Goal: Information Seeking & Learning: Learn about a topic

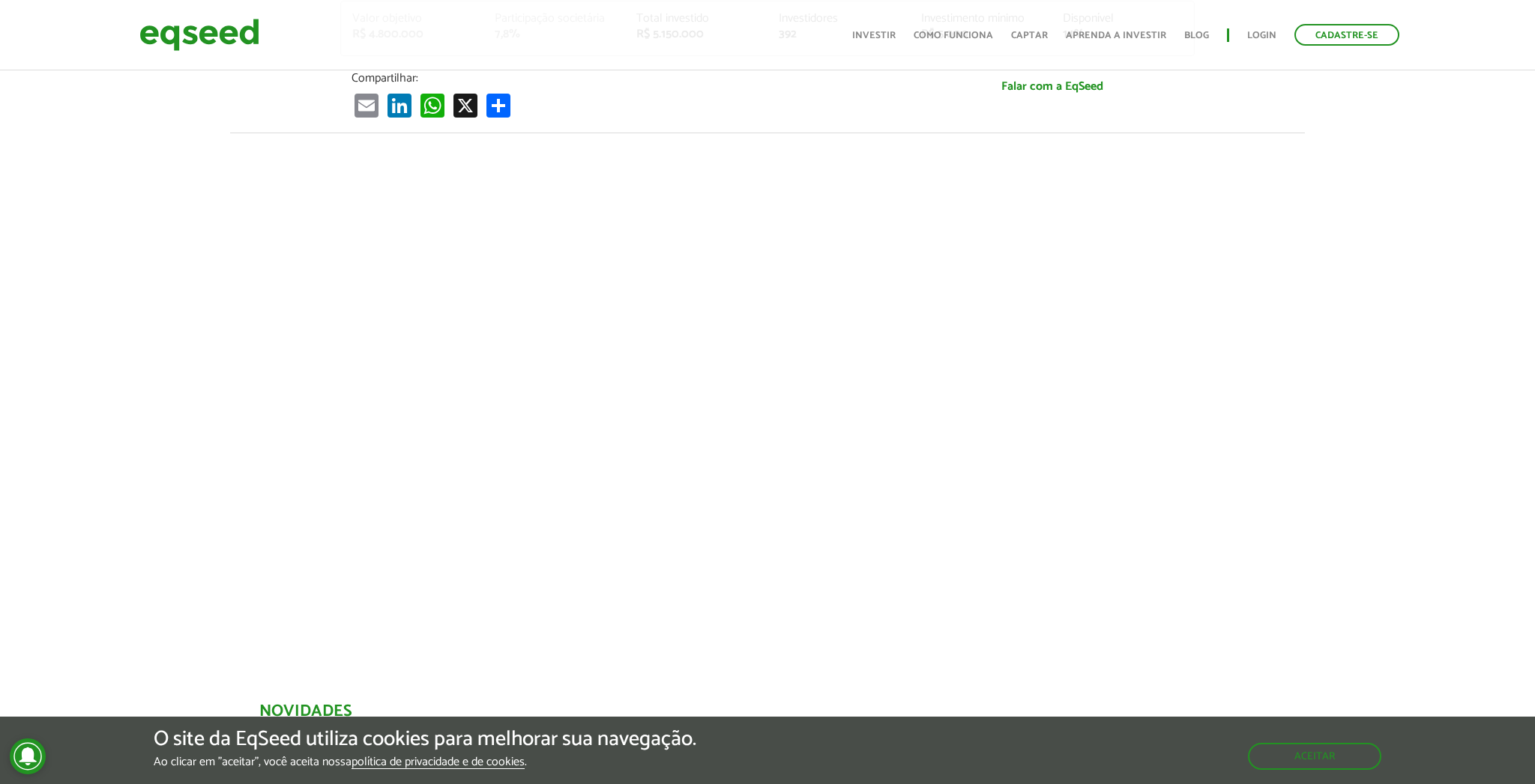
scroll to position [534, 0]
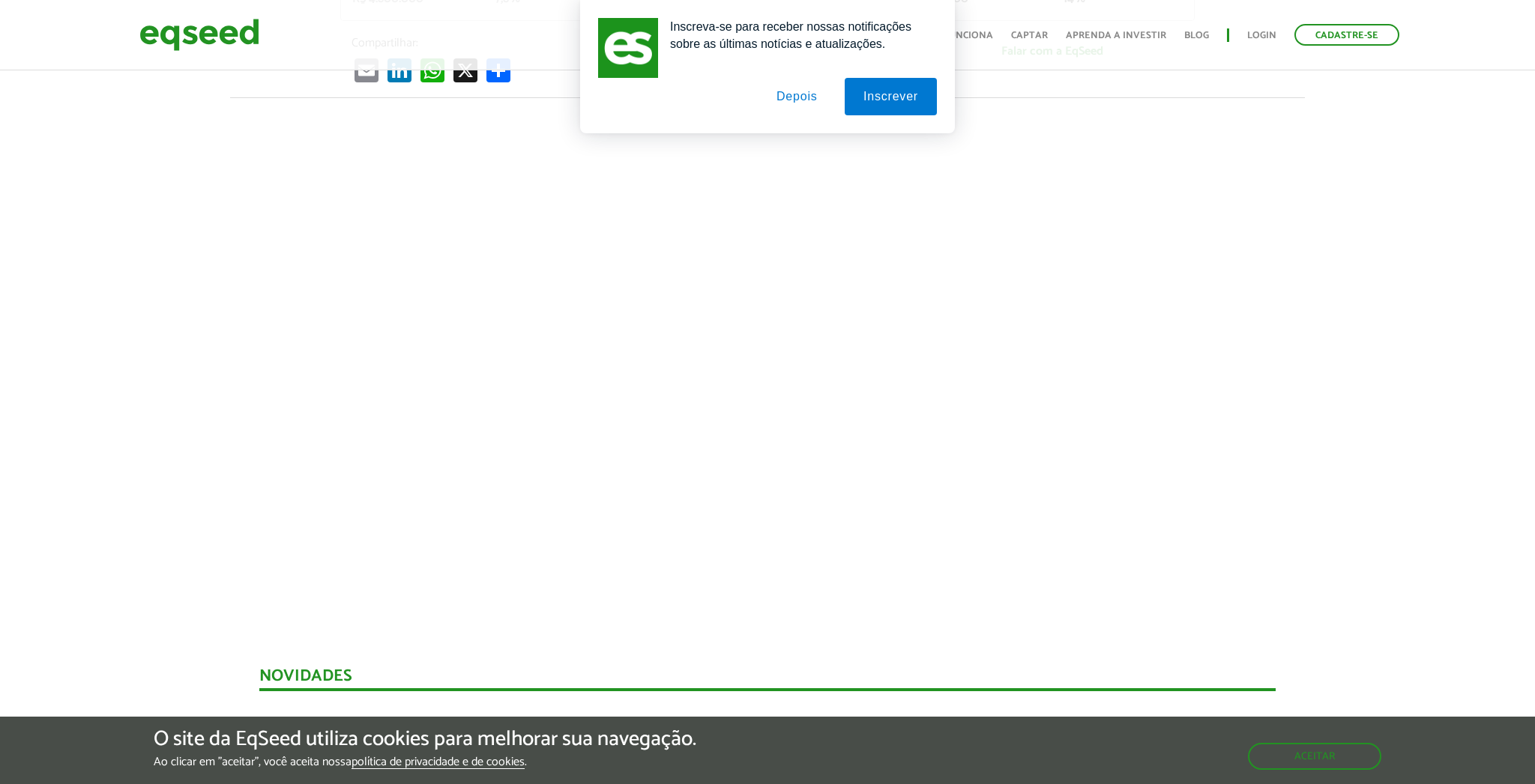
click at [790, 100] on button "Depois" at bounding box center [796, 96] width 78 height 37
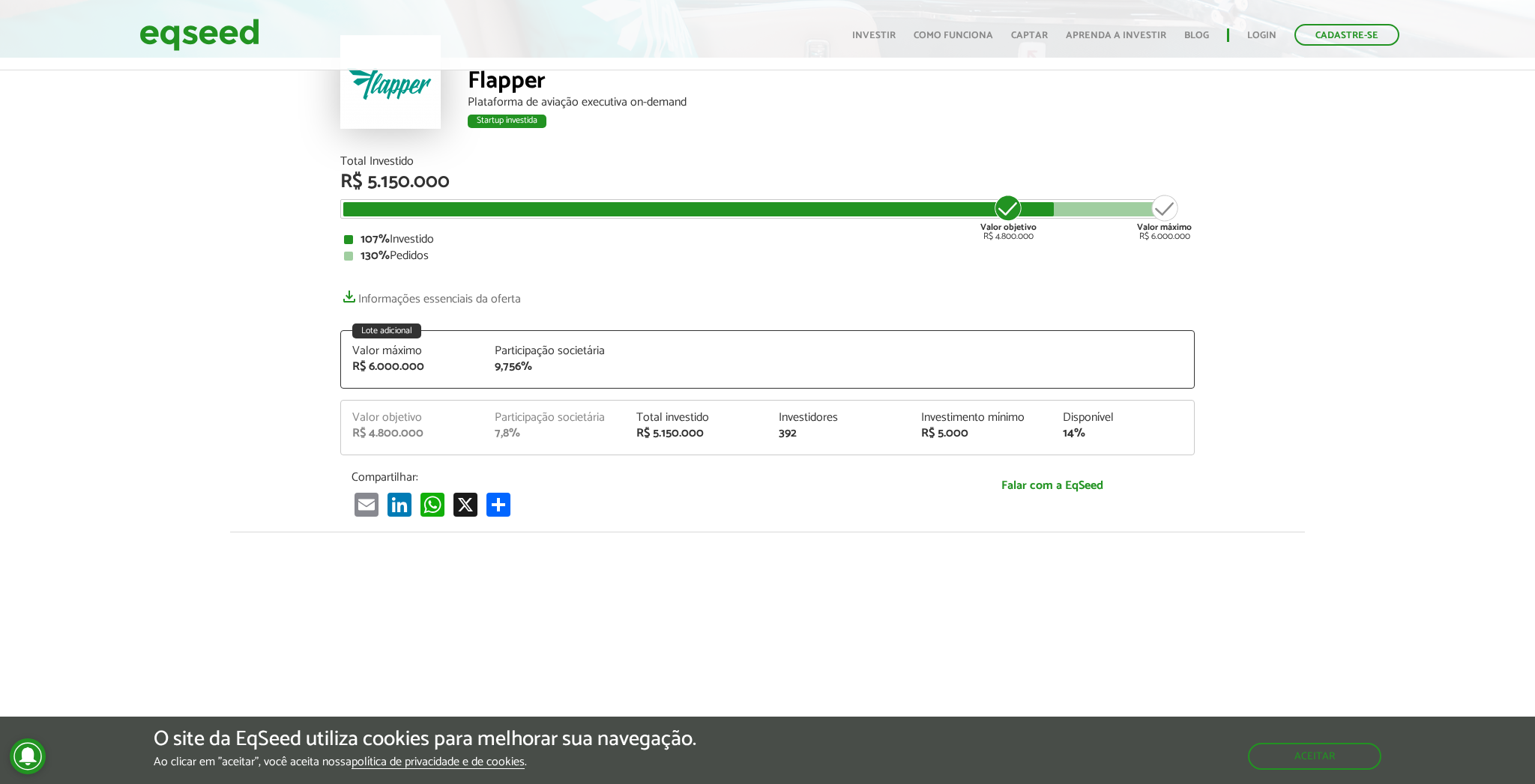
scroll to position [99, 0]
drag, startPoint x: 427, startPoint y: 368, endPoint x: 388, endPoint y: 371, distance: 39.1
click at [370, 371] on div "R$ 6.000.000" at bounding box center [412, 367] width 120 height 12
drag, startPoint x: 490, startPoint y: 354, endPoint x: 467, endPoint y: 363, distance: 24.7
click at [486, 356] on div "Participação societária 9,756%" at bounding box center [554, 360] width 142 height 28
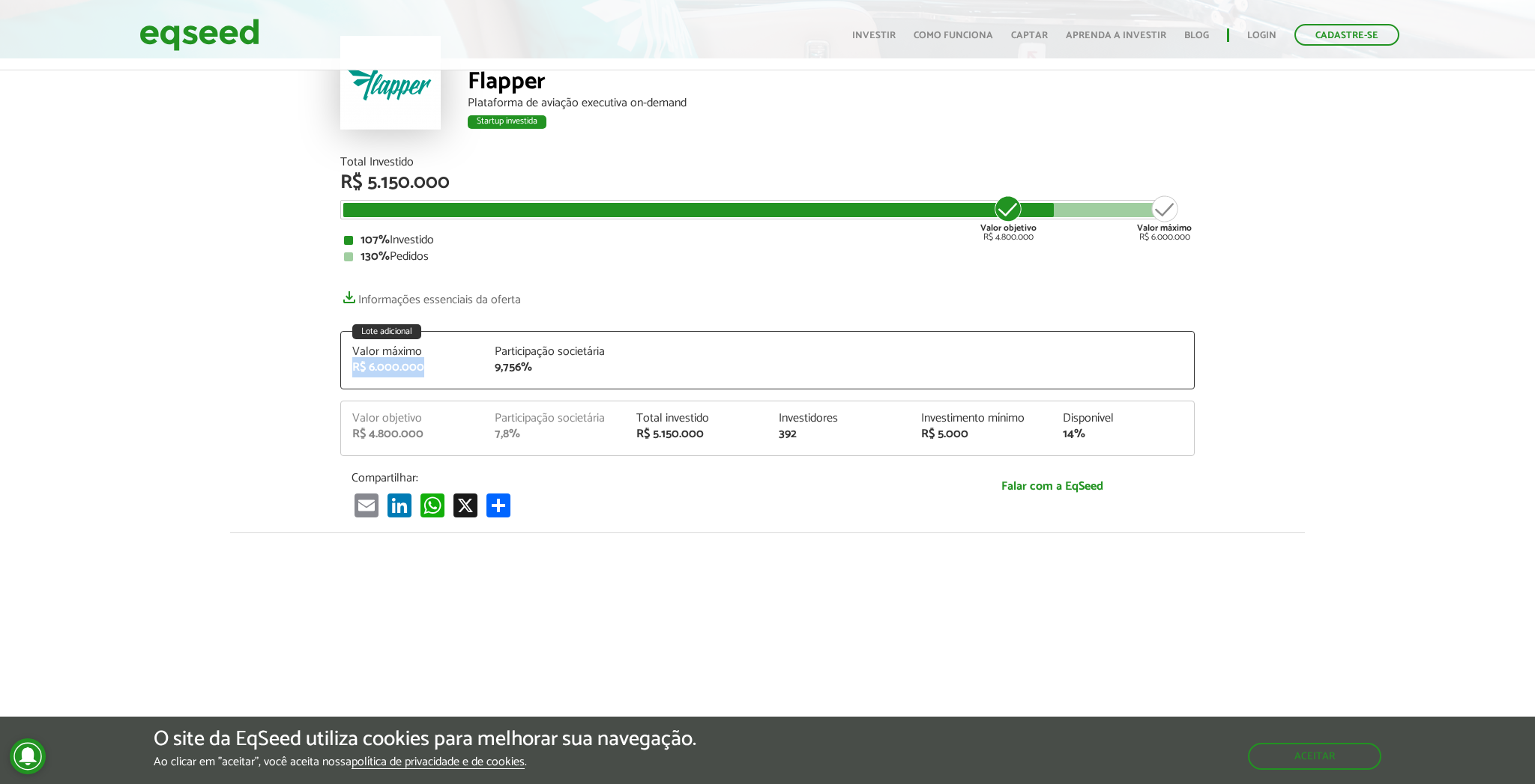
drag, startPoint x: 421, startPoint y: 366, endPoint x: 343, endPoint y: 367, distance: 78.0
click at [343, 367] on div "Valor máximo R$ 6.000.000" at bounding box center [412, 360] width 142 height 28
copy div "R$ 6.000.000"
drag, startPoint x: 1005, startPoint y: 209, endPoint x: 1186, endPoint y: 206, distance: 181.0
click at [1169, 203] on div "Valor objetivo R$ 4.800.000 Valor máximo R$ 6.000.000" at bounding box center [756, 203] width 826 height 0
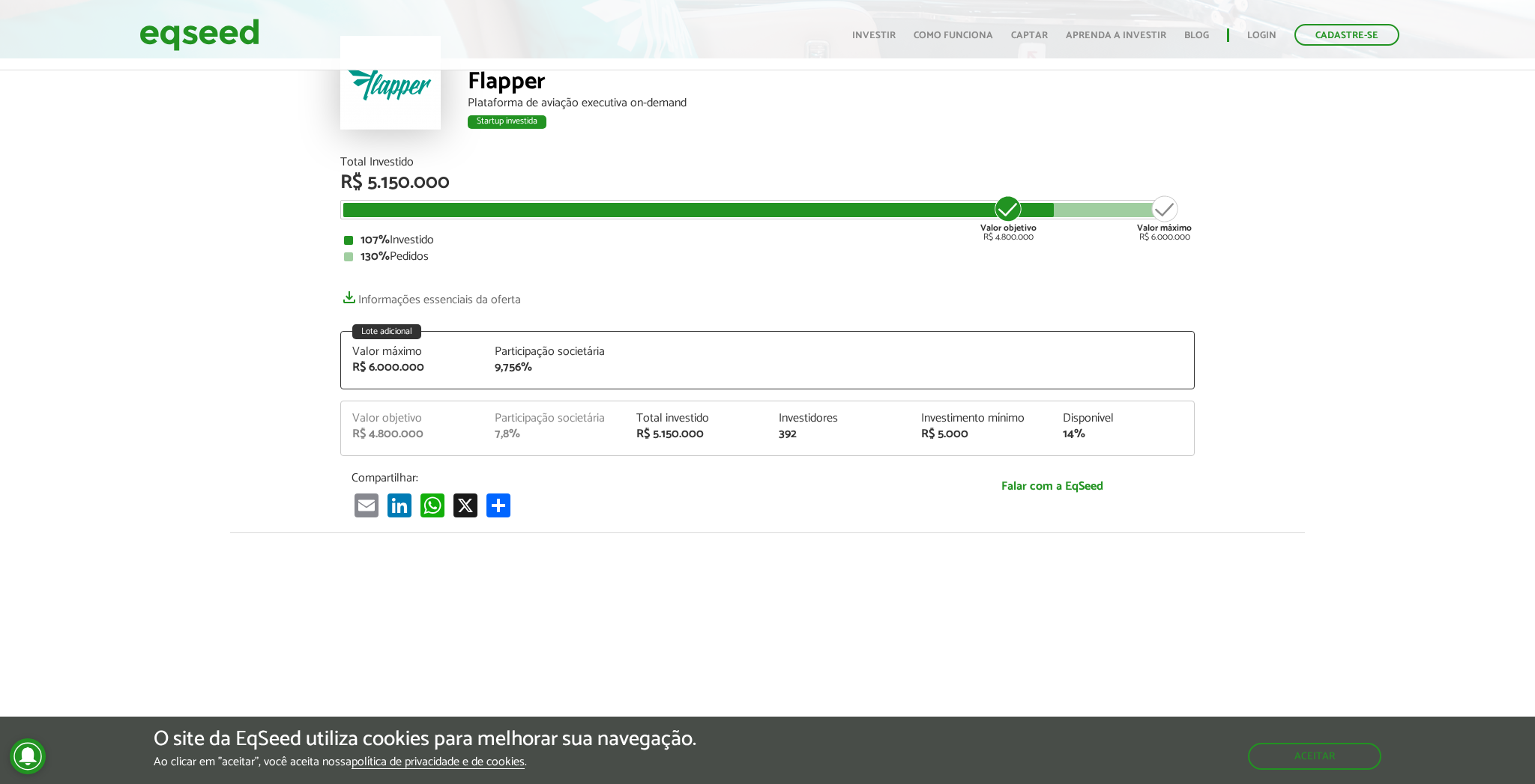
click at [1196, 206] on div "Total Investido R$ 5.150.000 Valor objetivo R$ 4.800.000 Valor máximo R$ 6.000.…" at bounding box center [767, 345] width 877 height 376
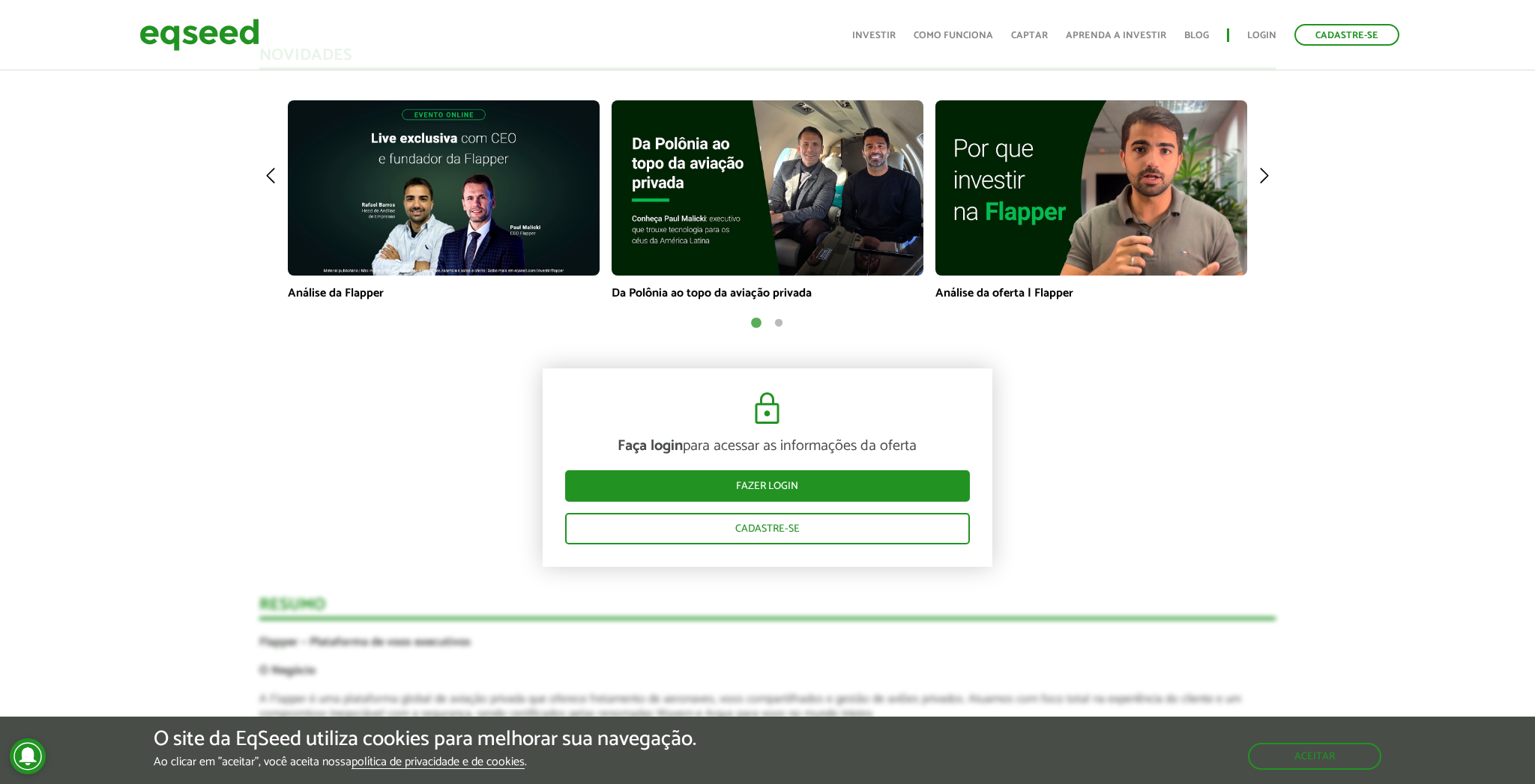
scroll to position [1109, 0]
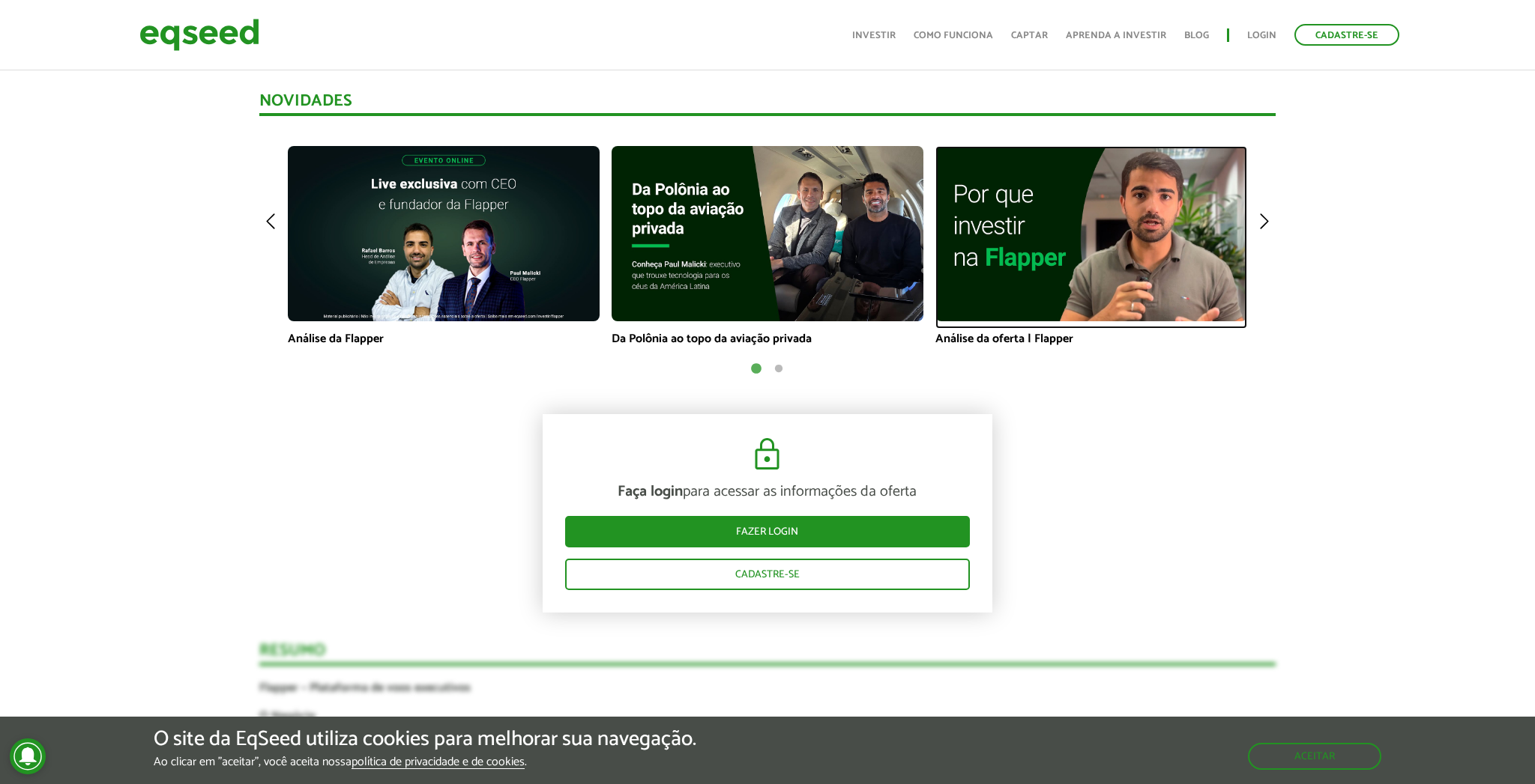
click at [1057, 257] on img at bounding box center [1092, 234] width 312 height 175
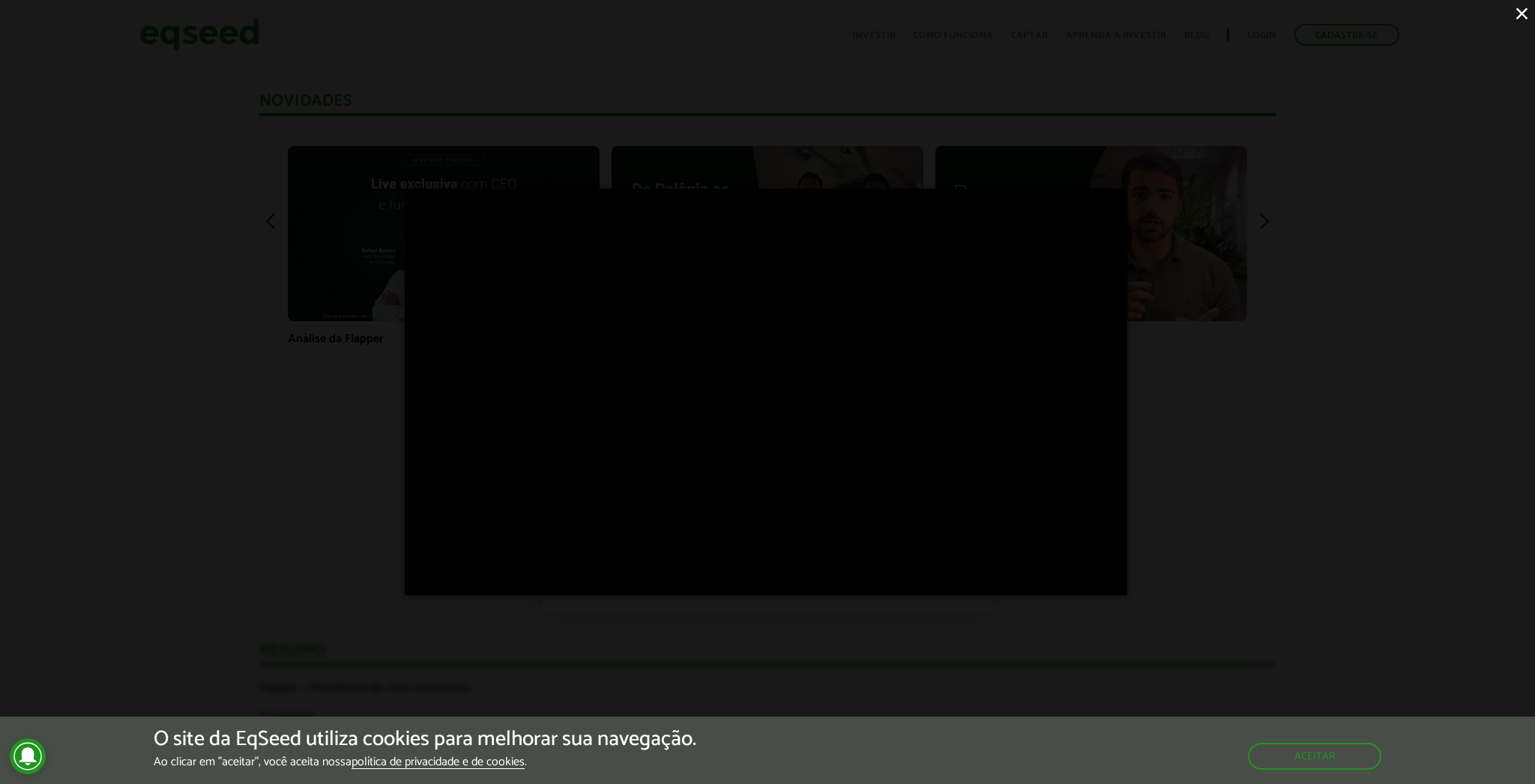
click at [1306, 575] on div "×" at bounding box center [767, 392] width 1535 height 784
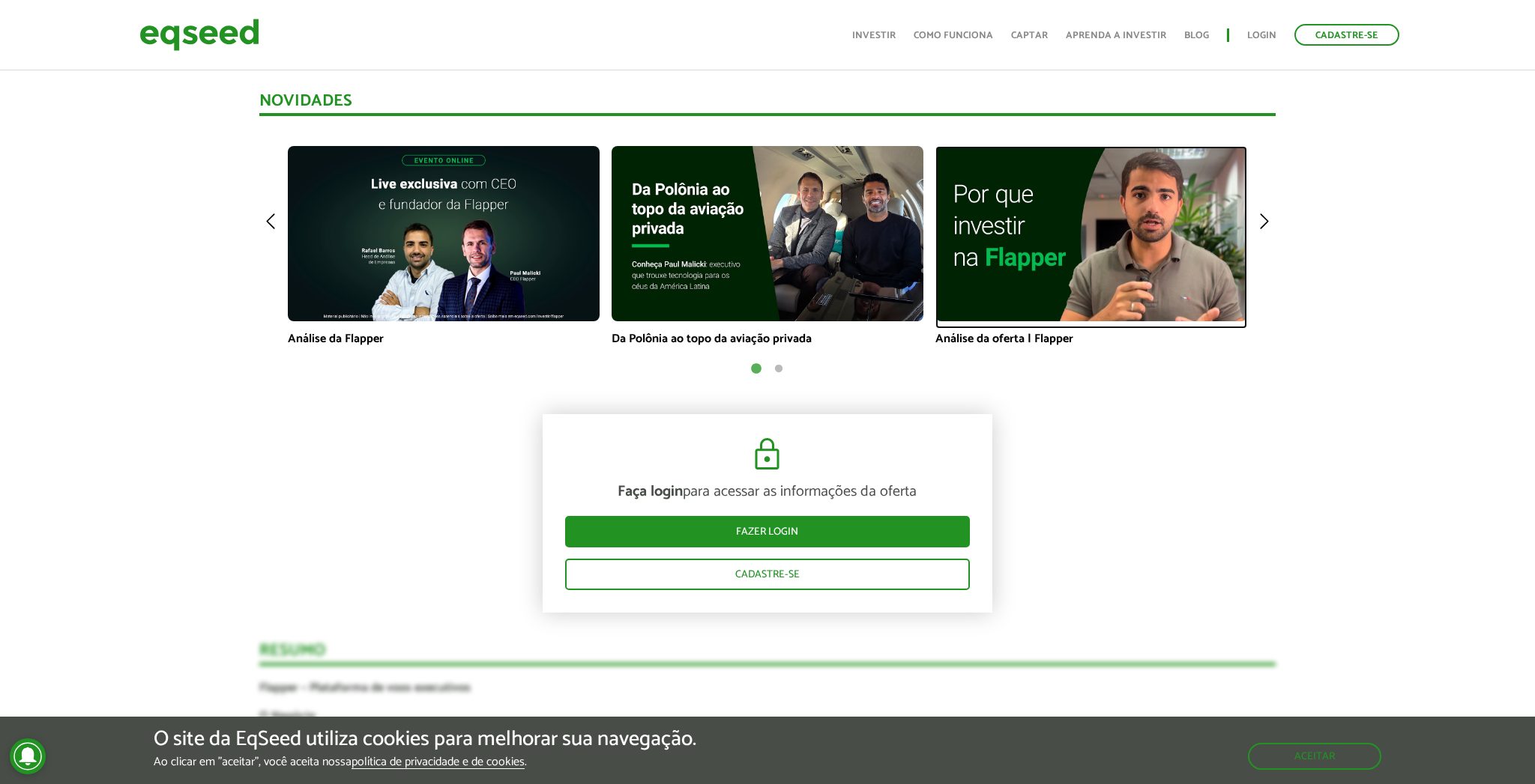
click at [1188, 286] on img at bounding box center [1092, 234] width 312 height 175
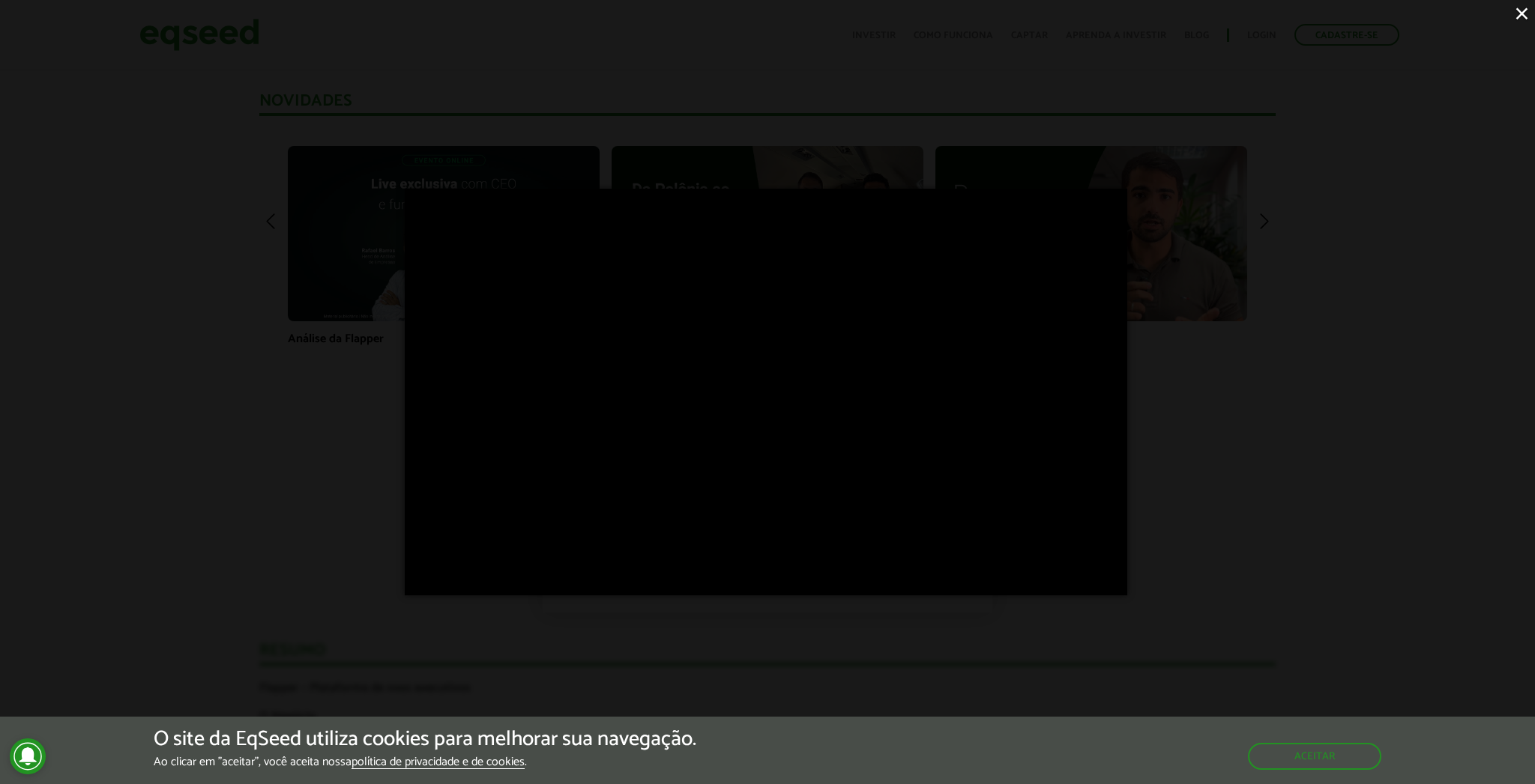
click at [1250, 630] on div "×" at bounding box center [767, 392] width 1535 height 784
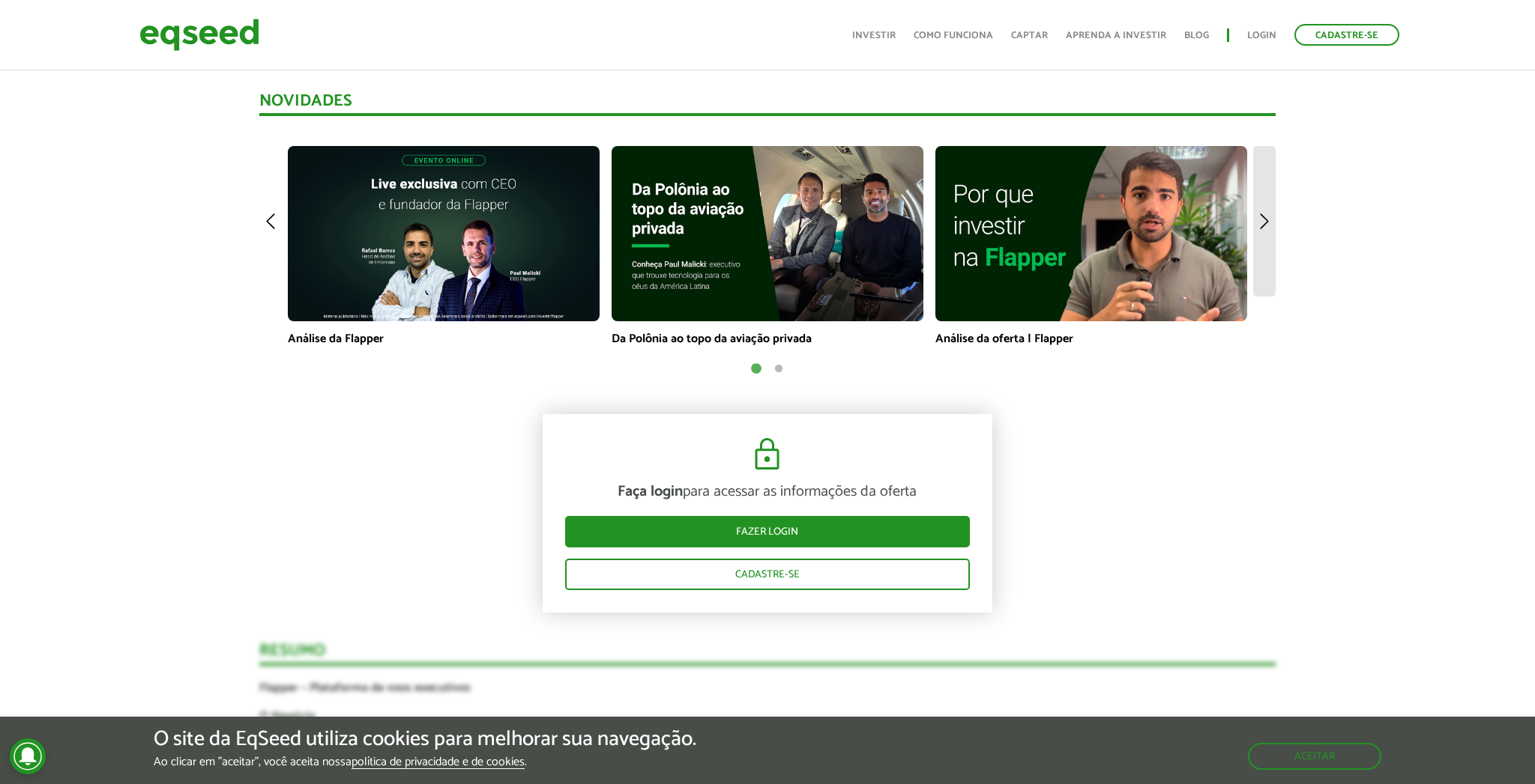
click at [1272, 221] on img at bounding box center [1263, 220] width 22 height 149
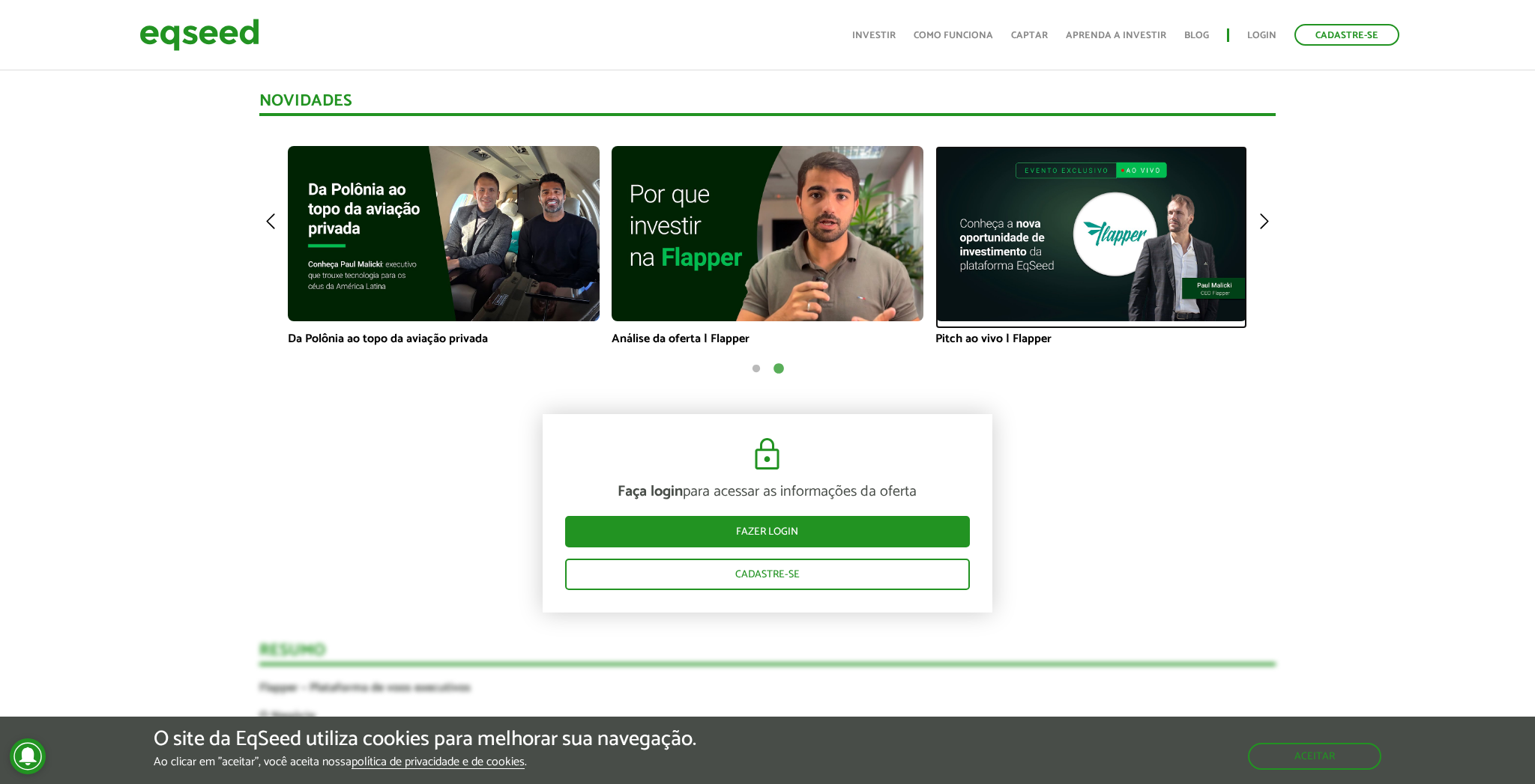
click at [1154, 253] on img at bounding box center [1092, 234] width 312 height 175
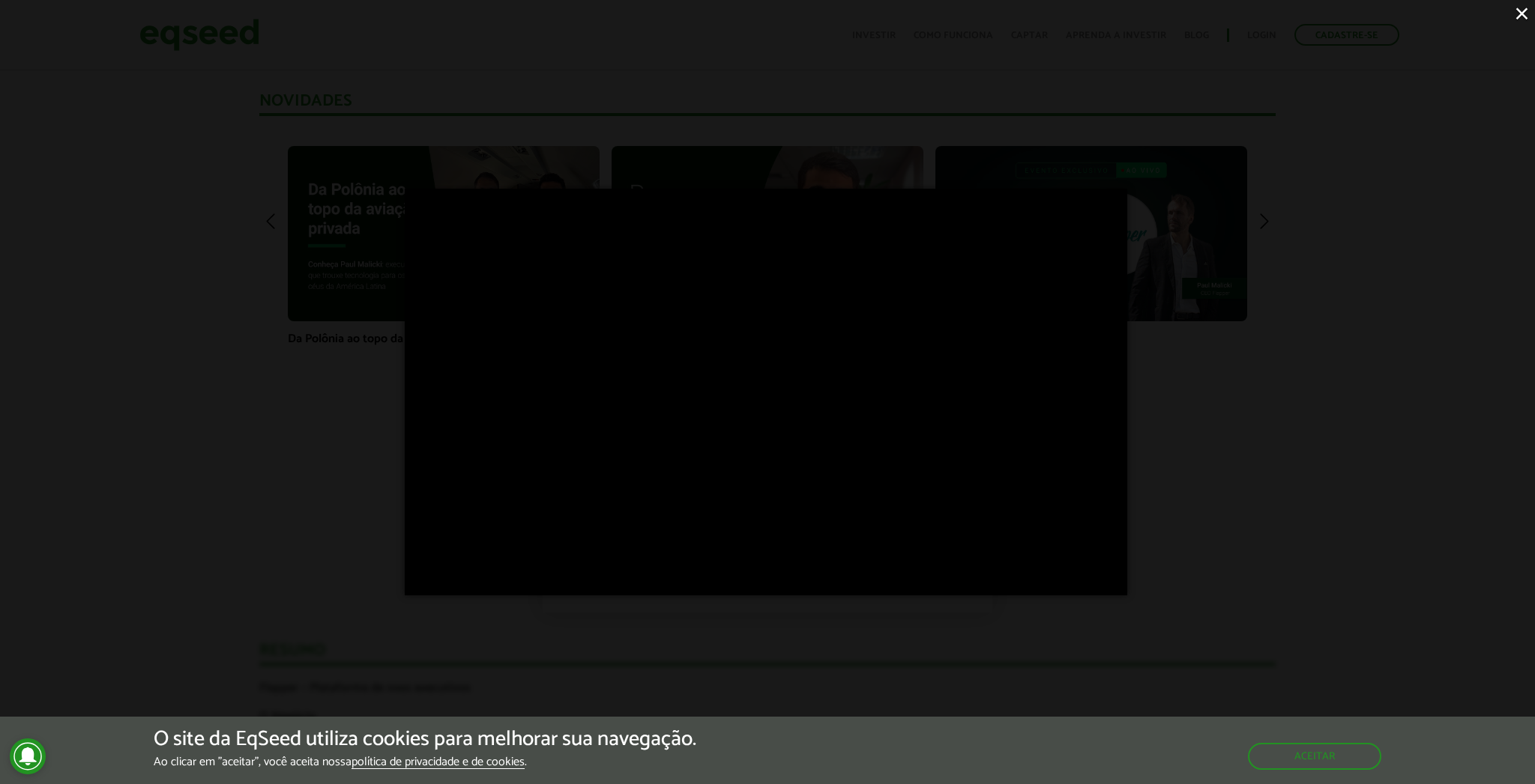
click at [1209, 581] on div "×" at bounding box center [767, 392] width 1535 height 784
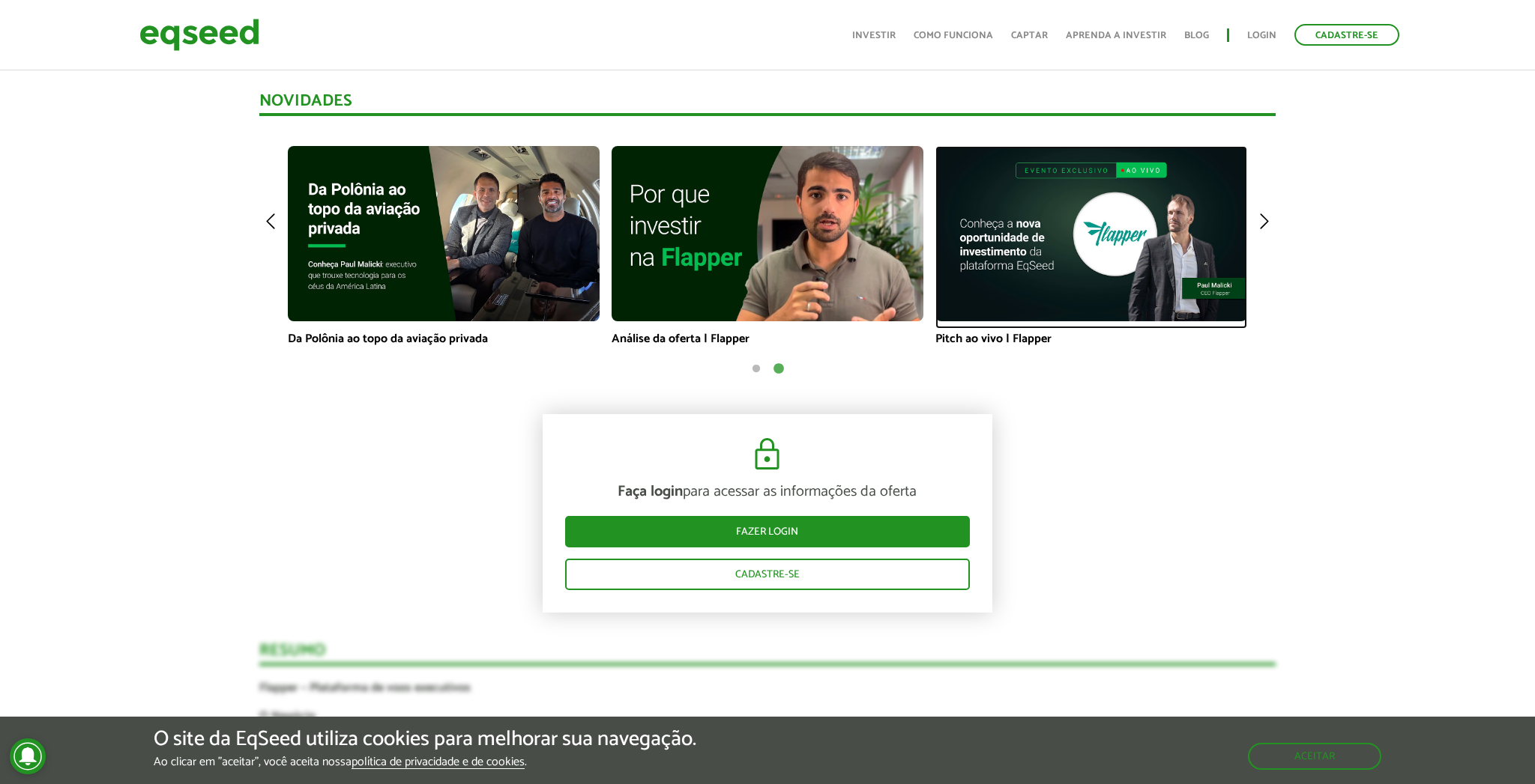
click at [1122, 262] on img at bounding box center [1092, 234] width 312 height 175
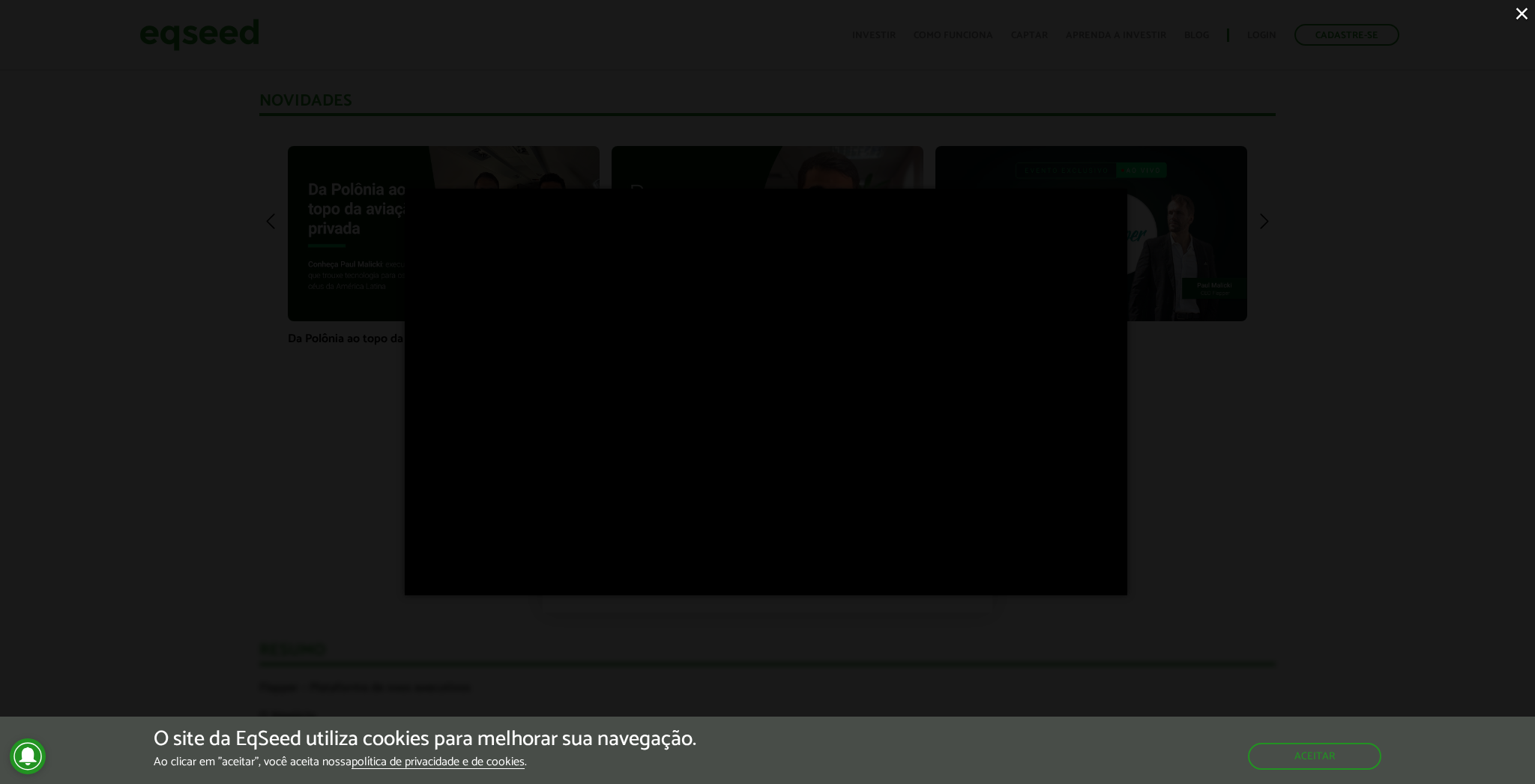
click at [1251, 423] on div "×" at bounding box center [767, 392] width 1535 height 784
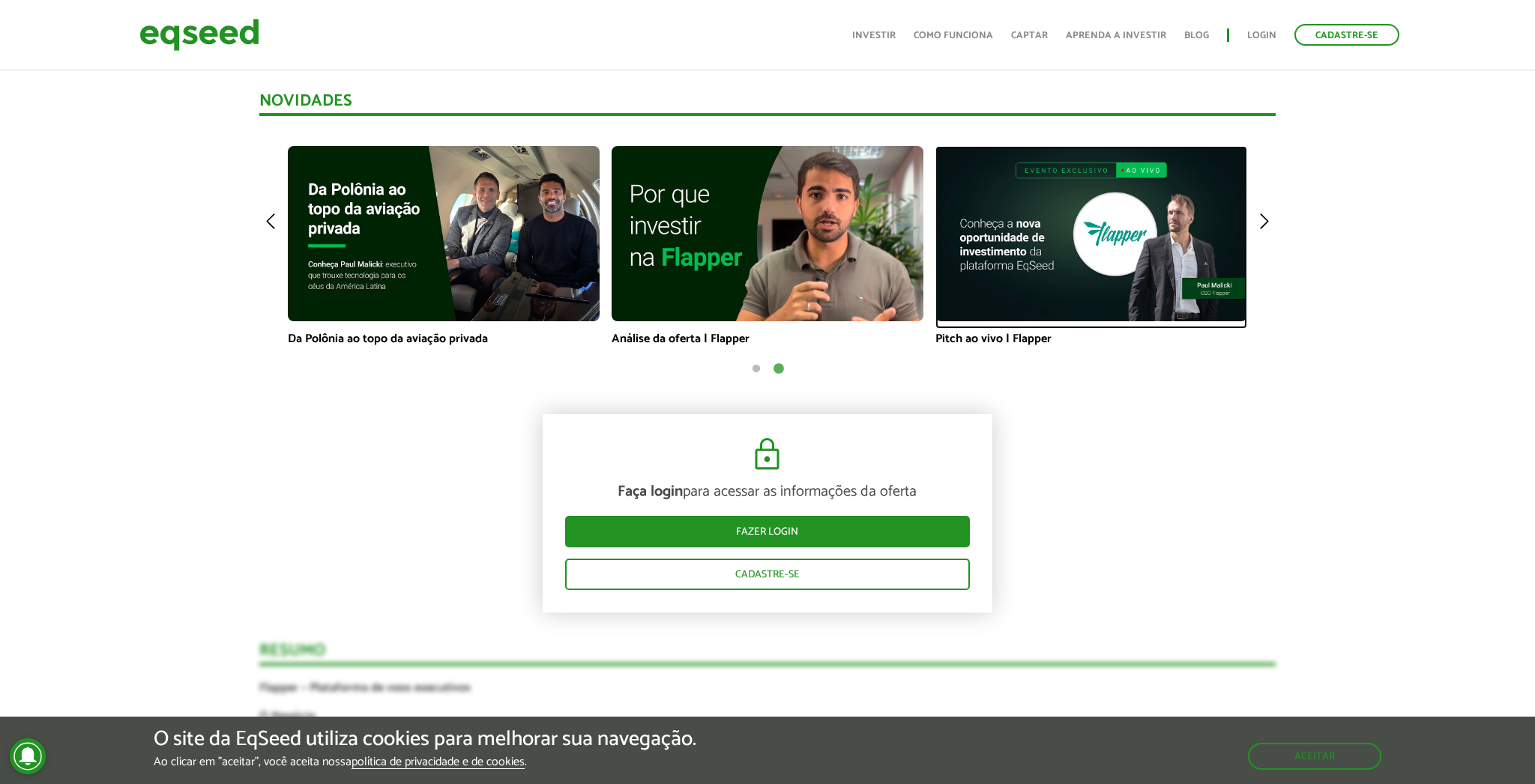
click at [1106, 289] on img at bounding box center [1092, 234] width 312 height 175
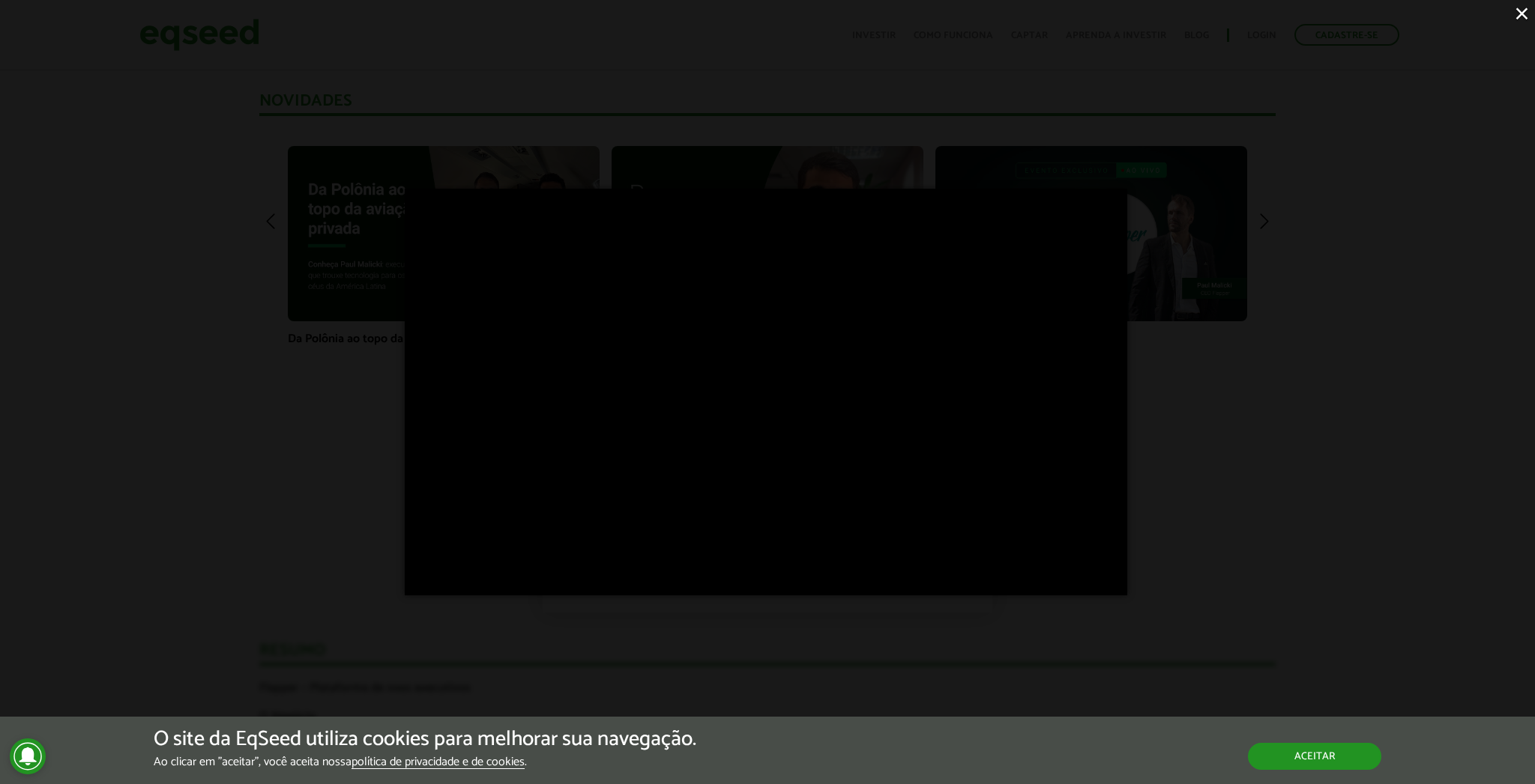
click at [1317, 758] on button "Aceitar" at bounding box center [1315, 756] width 134 height 27
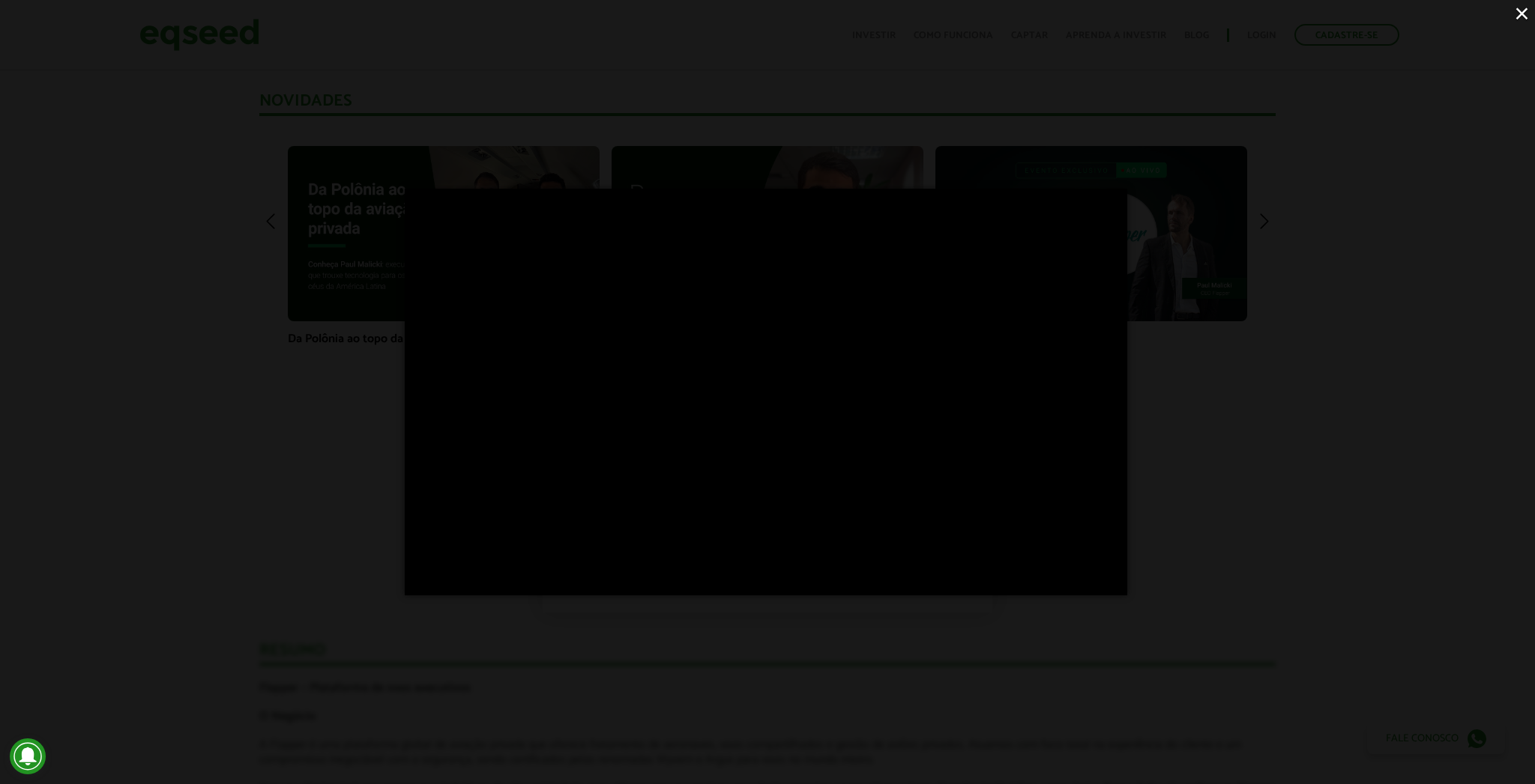
click at [1304, 448] on div "×" at bounding box center [767, 392] width 1535 height 784
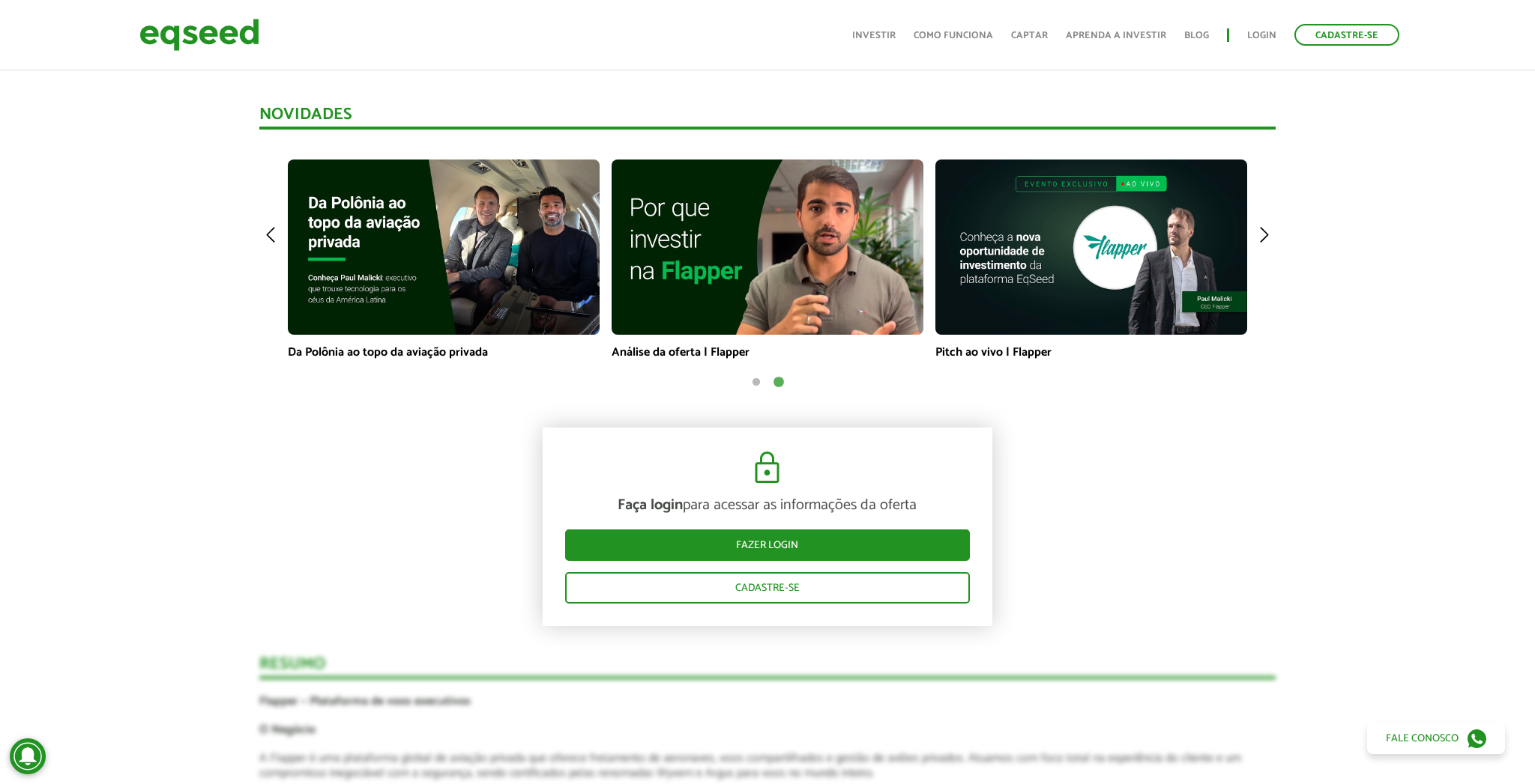
scroll to position [1067, 0]
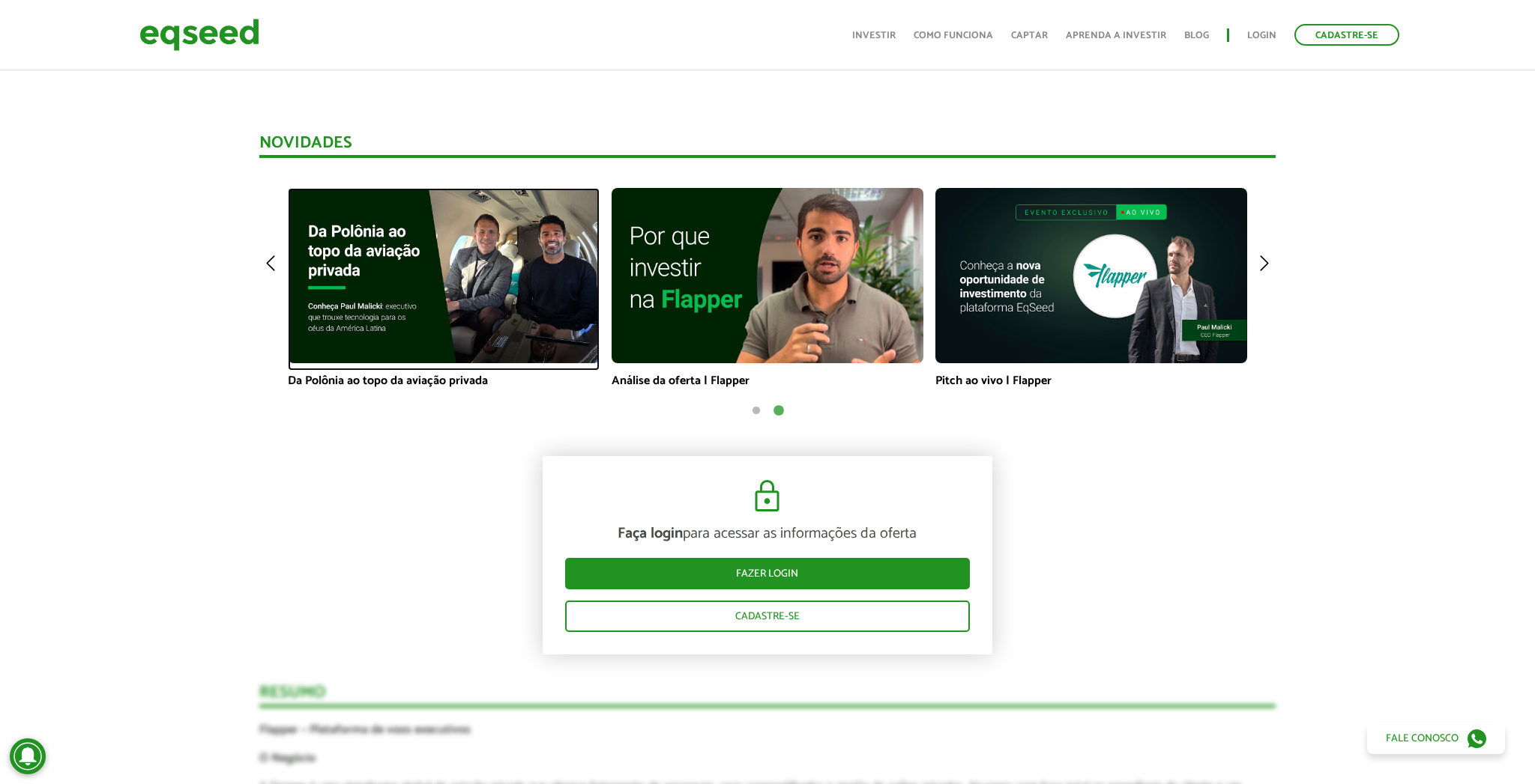
click at [450, 269] on img at bounding box center [443, 276] width 312 height 175
